Goal: Complete application form

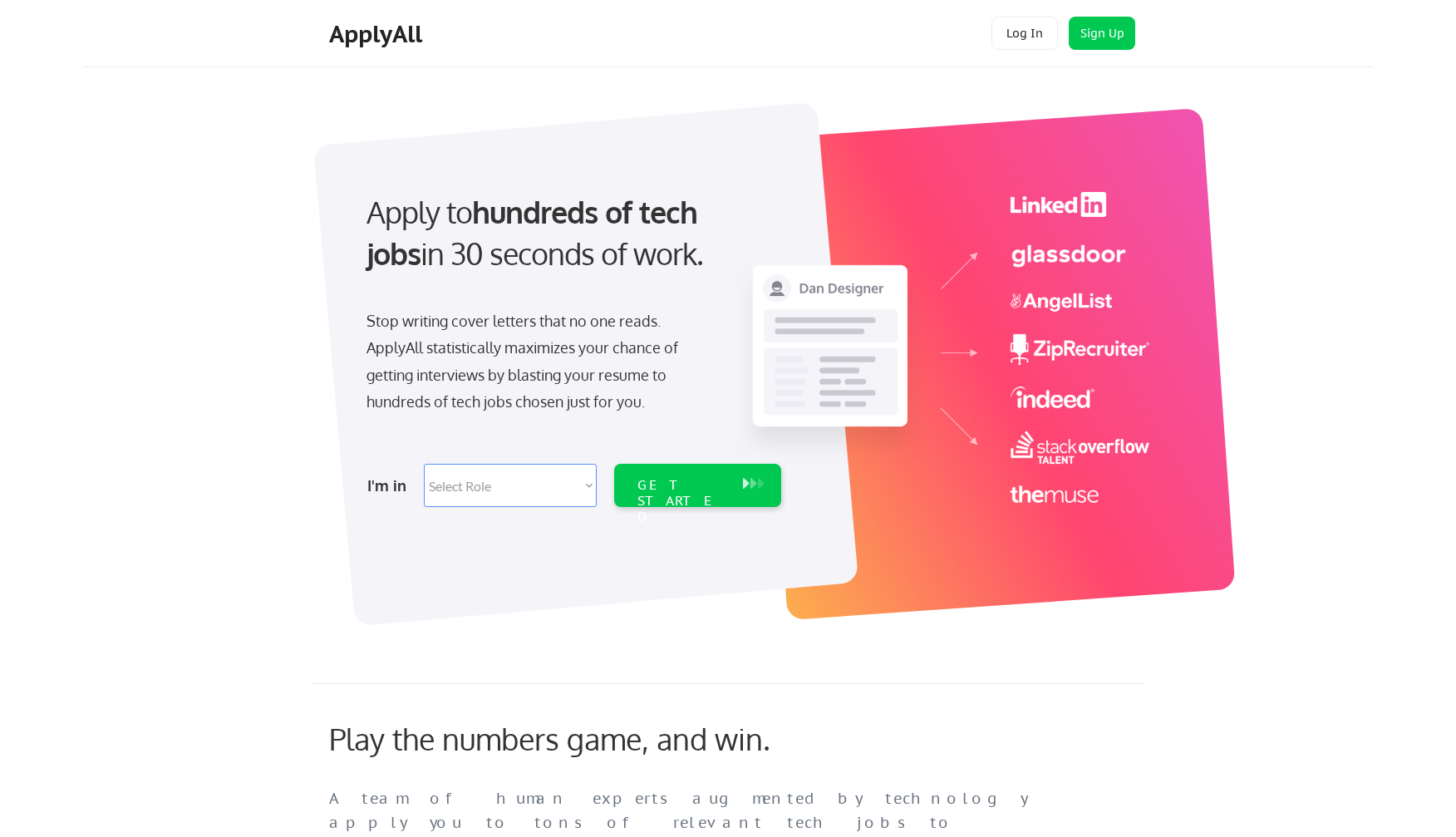
click at [563, 480] on select "Select Role Software Engineering Product Management Customer Success Sales UI/U…" at bounding box center [511, 485] width 173 height 43
select select ""engineering""
click at [698, 463] on div "I'm in Select Role Software Engineering Product Management Customer Success Sal…" at bounding box center [571, 485] width 464 height 58
click at [700, 488] on div "GET STARTED" at bounding box center [682, 501] width 88 height 48
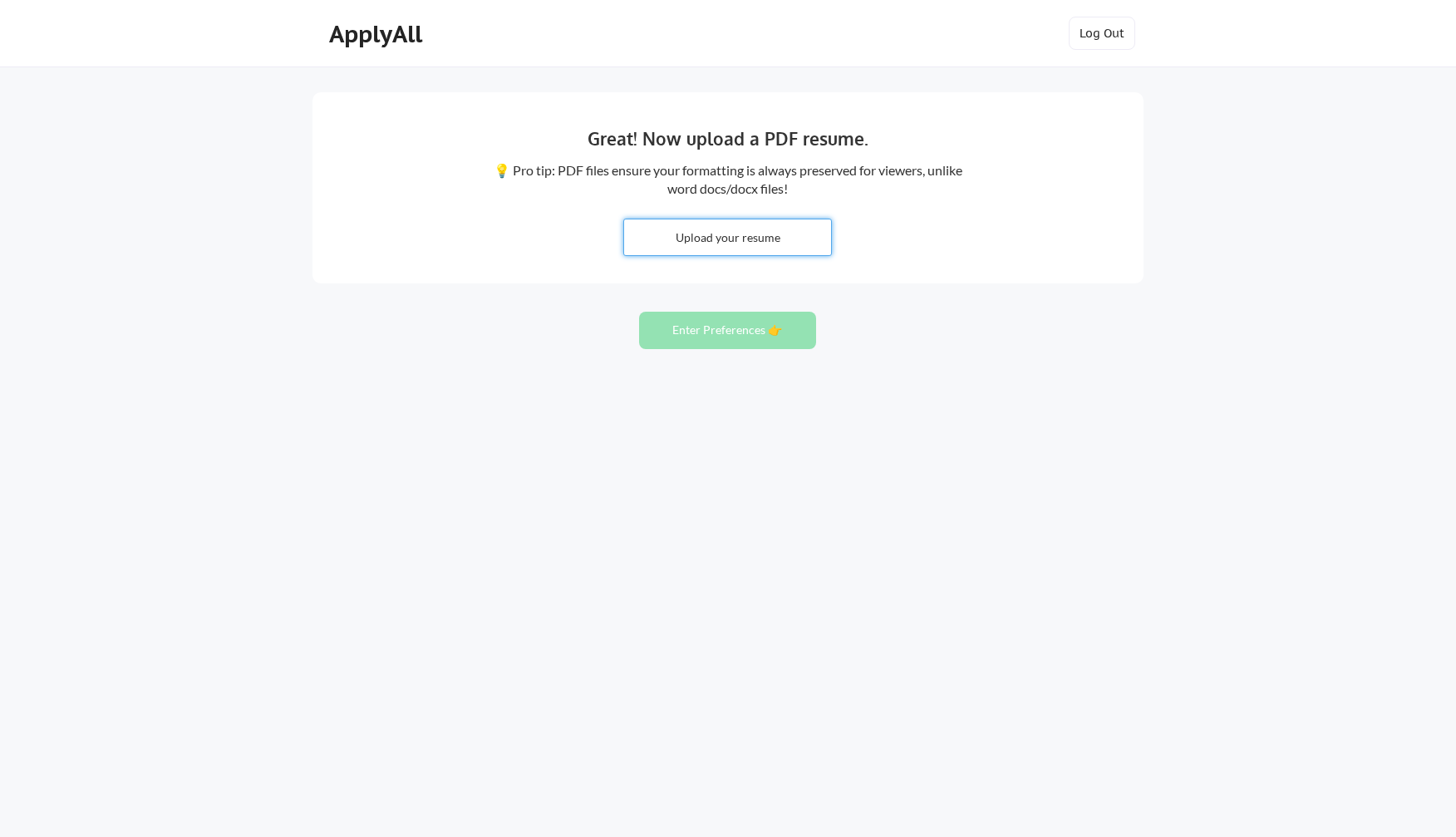
click at [735, 242] on input "file" at bounding box center [727, 237] width 207 height 36
type input "C:\fakepath\[PERSON_NAME] Resume.pdf"
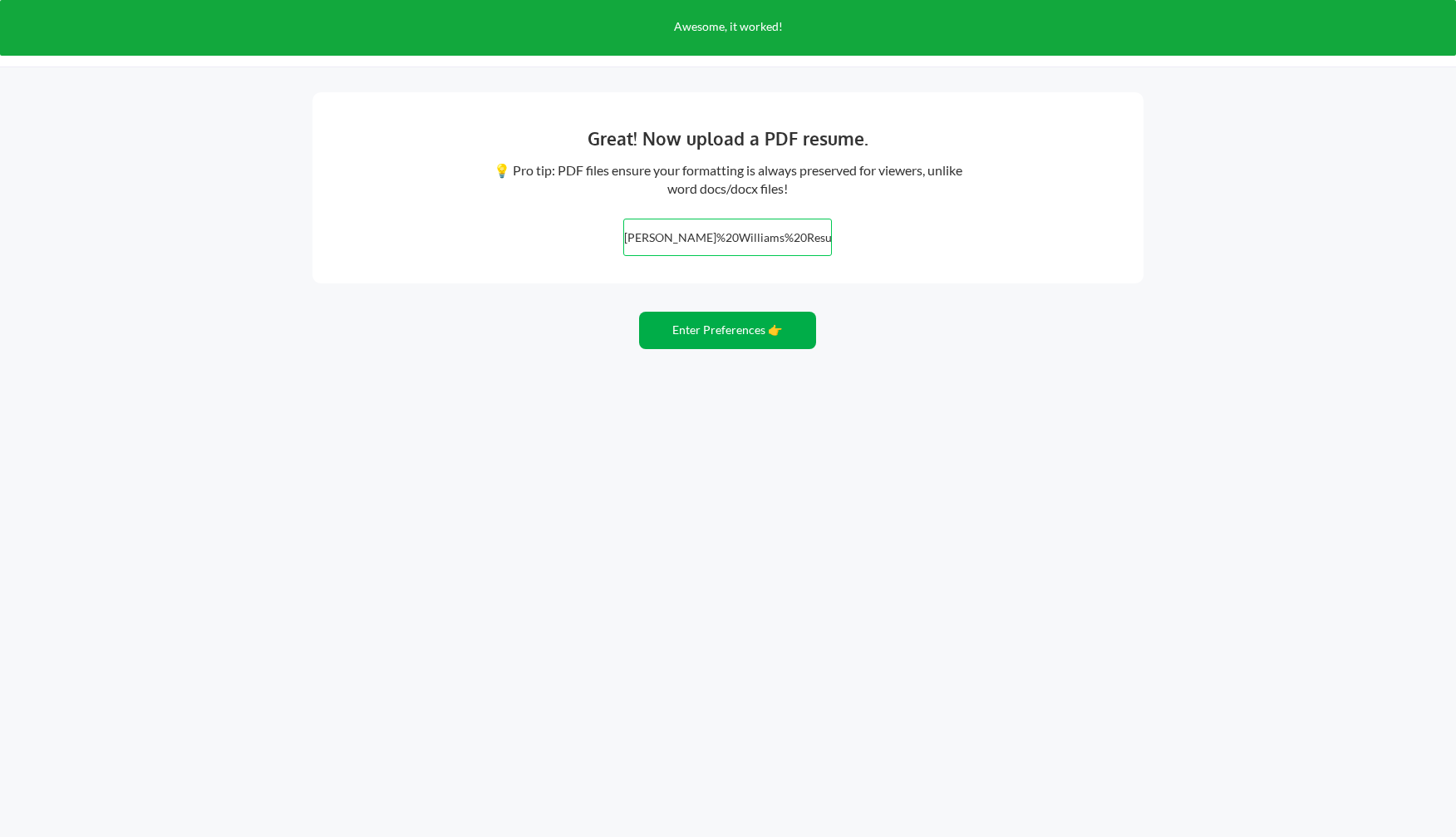
click at [760, 332] on button "Enter Preferences 👉" at bounding box center [727, 330] width 177 height 38
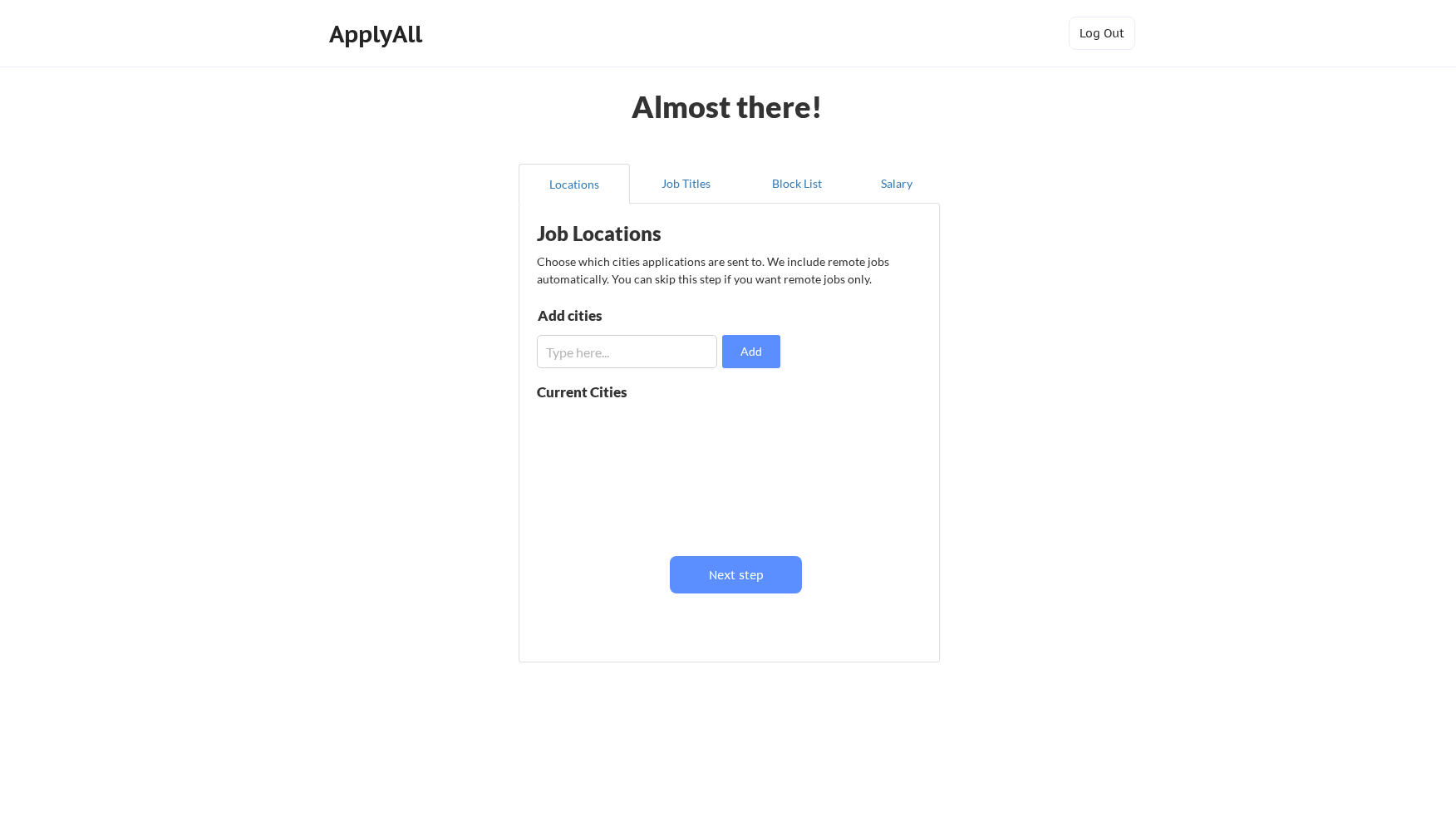
click at [690, 365] on input "input" at bounding box center [626, 351] width 180 height 34
click at [754, 580] on button "Next step" at bounding box center [735, 574] width 132 height 38
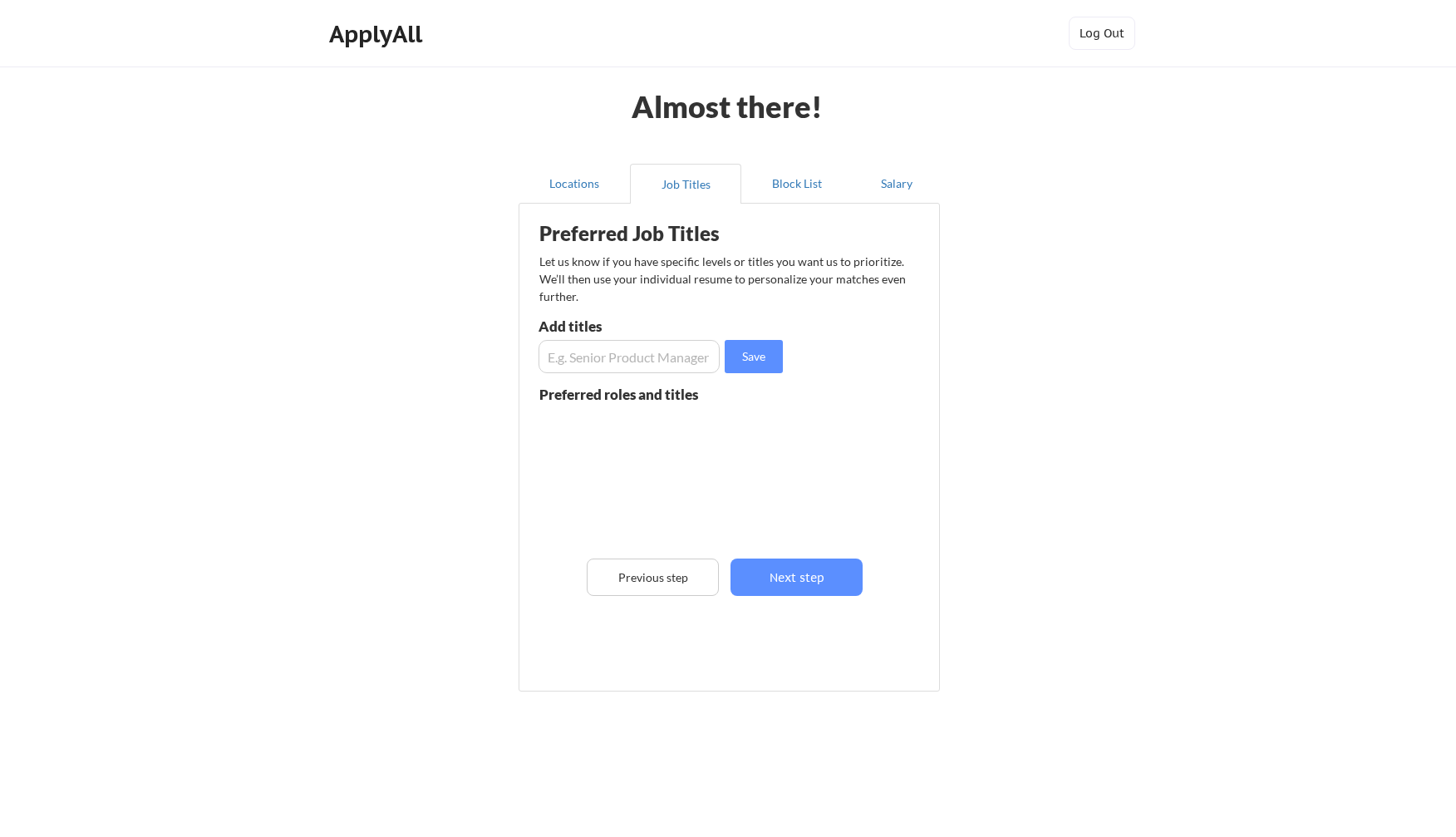
click at [648, 354] on input "input" at bounding box center [629, 356] width 181 height 34
type input "software engineer"
click at [742, 364] on button "Save" at bounding box center [753, 356] width 58 height 34
click at [681, 364] on input "input" at bounding box center [629, 356] width 181 height 34
type input "junior software engineer"
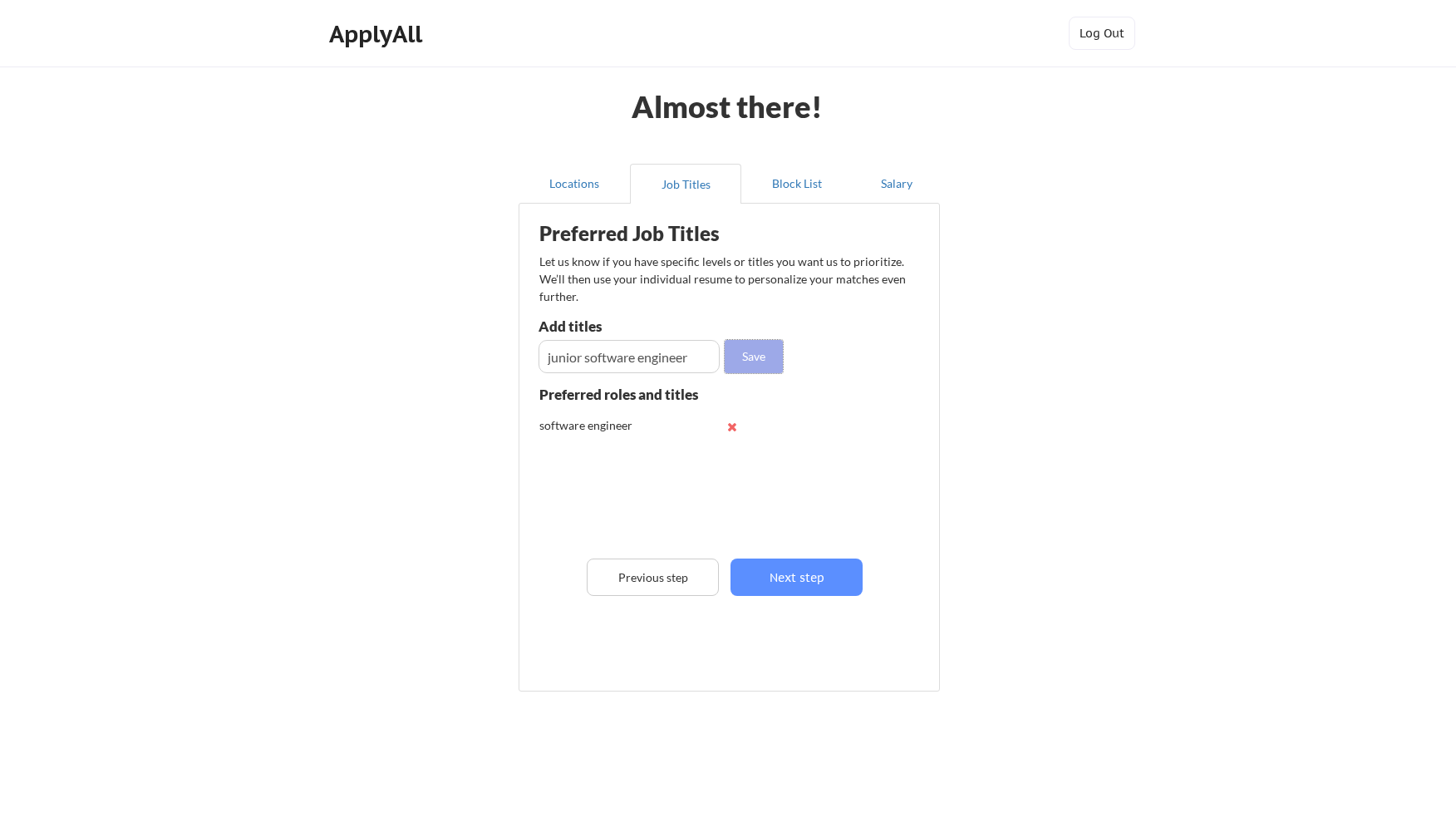
click at [763, 349] on button "Save" at bounding box center [753, 356] width 58 height 34
click at [693, 355] on input "input" at bounding box center [629, 356] width 181 height 34
type input "web developer"
click at [760, 352] on button "Save" at bounding box center [753, 356] width 58 height 34
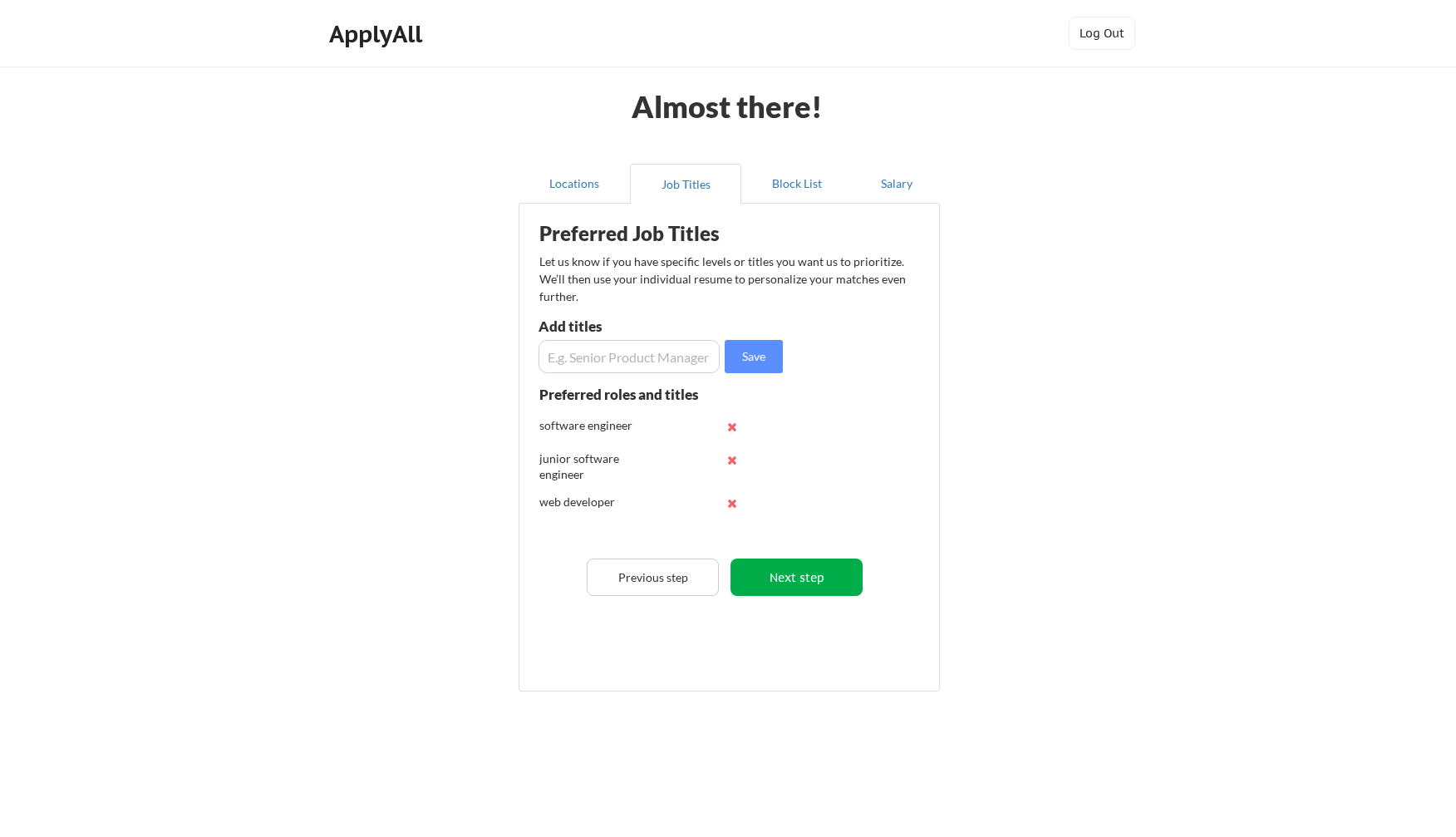
click at [791, 582] on button "Next step" at bounding box center [795, 577] width 132 height 38
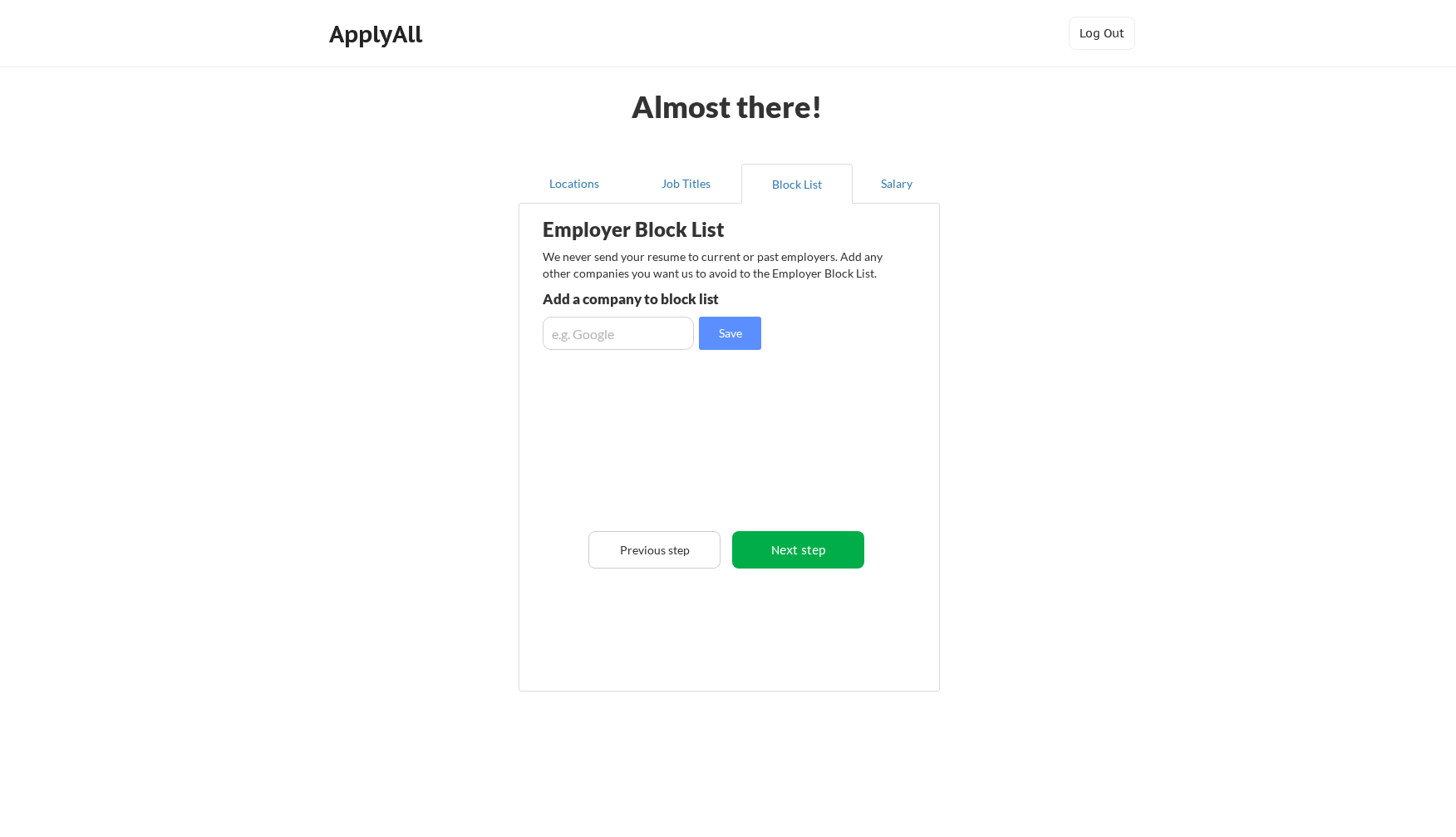
click at [810, 546] on button "Next step" at bounding box center [797, 549] width 132 height 38
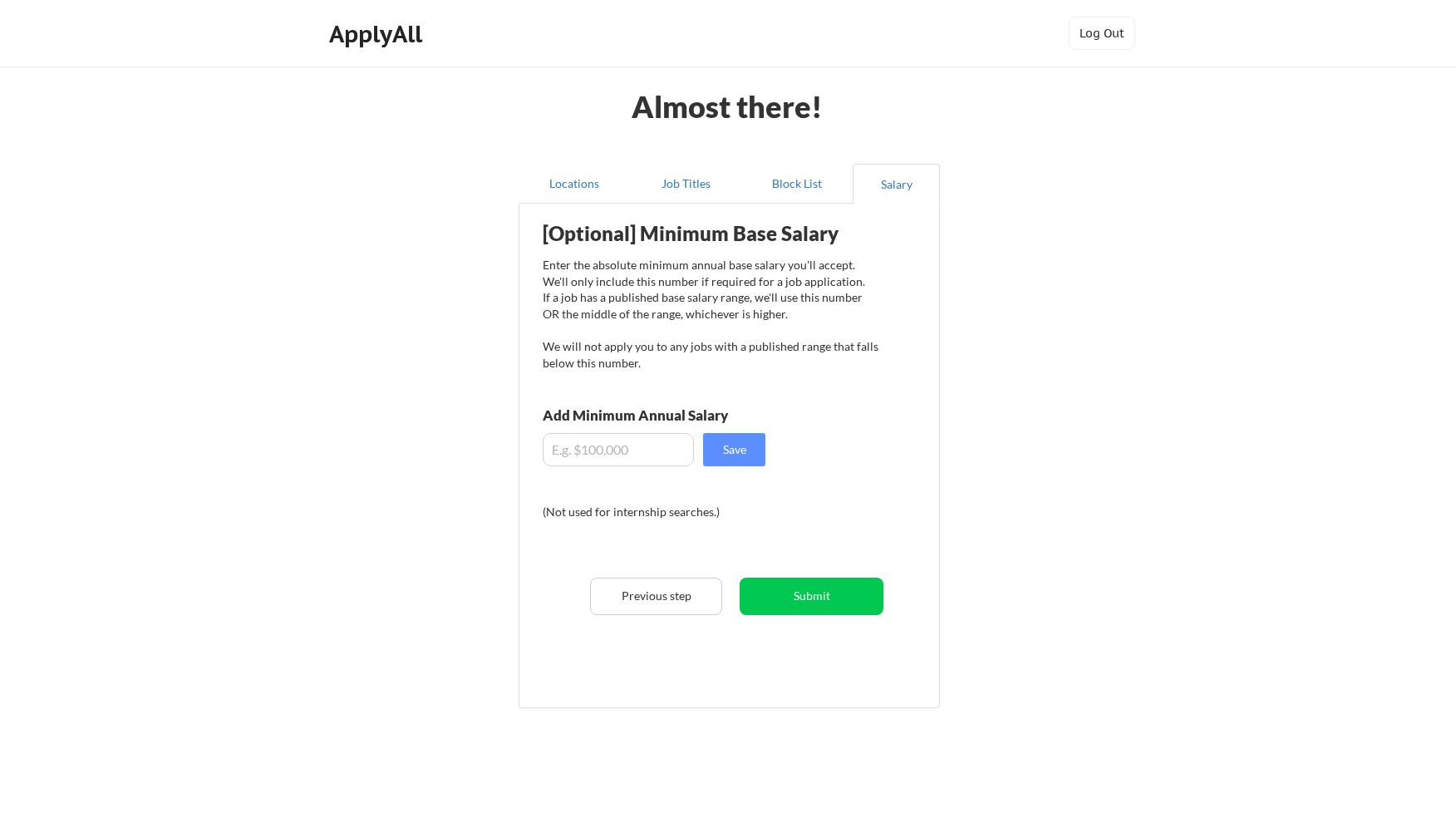
click at [652, 449] on input "input" at bounding box center [617, 449] width 151 height 34
type input "$60,000"
click at [747, 452] on button "Save" at bounding box center [734, 449] width 63 height 34
click at [809, 596] on button "Submit" at bounding box center [811, 596] width 143 height 38
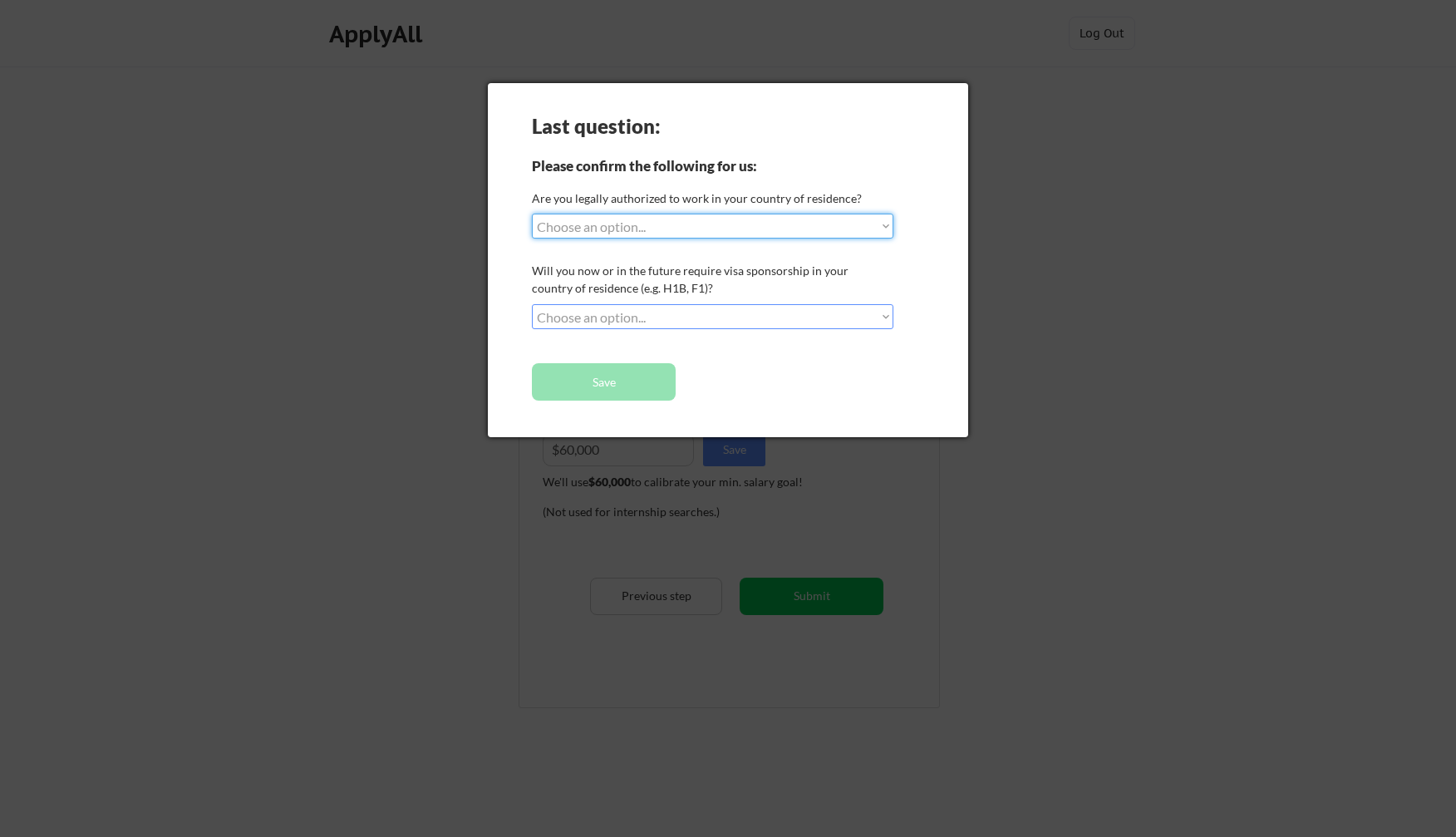
click at [736, 228] on select "Choose an option... Yes, I am a US Citizen Yes, I am a Canadian Citizen Yes, I …" at bounding box center [713, 226] width 362 height 25
select select ""yes__i_am_a_us_citizen""
click at [681, 315] on select "Choose an option... No, I will not need sponsorship Yes, I will need sponsorship" at bounding box center [713, 317] width 362 height 25
select select ""no__i_will_not_need_sponsorship""
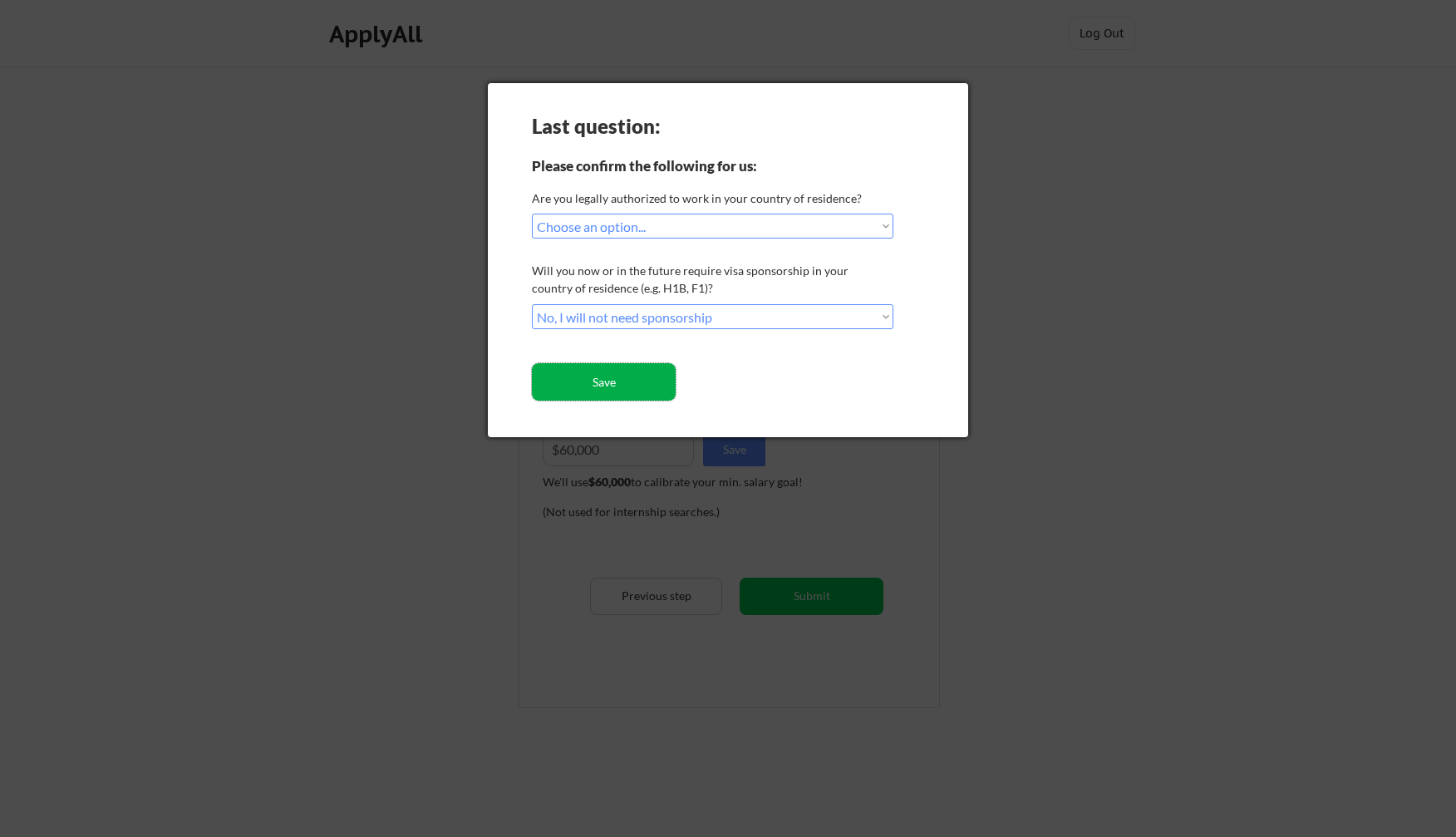
click at [646, 377] on button "Save" at bounding box center [603, 382] width 143 height 38
